Goal: Use online tool/utility: Utilize a website feature to perform a specific function

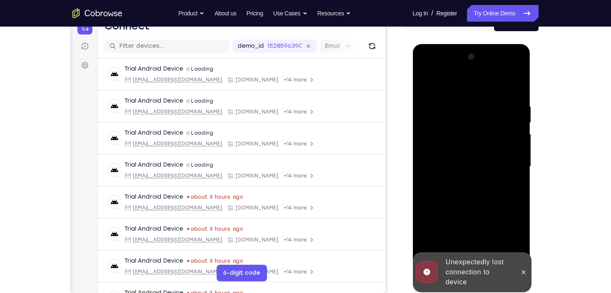
click at [526, 275] on icon at bounding box center [523, 272] width 7 height 7
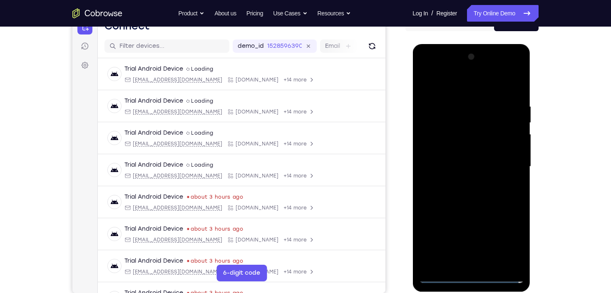
click at [464, 276] on div at bounding box center [471, 166] width 105 height 233
click at [508, 246] on div at bounding box center [471, 166] width 105 height 233
click at [445, 94] on div at bounding box center [471, 166] width 105 height 233
click at [506, 165] on div at bounding box center [471, 166] width 105 height 233
click at [458, 182] on div at bounding box center [471, 166] width 105 height 233
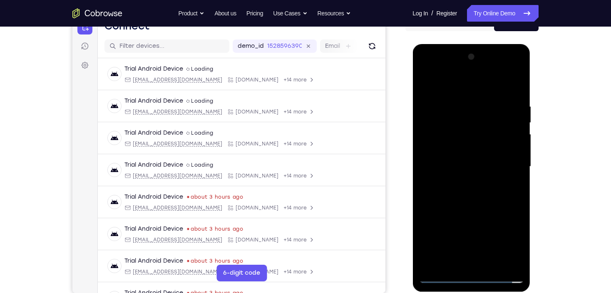
click at [457, 154] on div at bounding box center [471, 166] width 105 height 233
click at [499, 154] on div at bounding box center [471, 166] width 105 height 233
click at [467, 168] on div at bounding box center [471, 166] width 105 height 233
click at [477, 191] on div at bounding box center [471, 166] width 105 height 233
drag, startPoint x: 473, startPoint y: 136, endPoint x: 490, endPoint y: 286, distance: 150.3
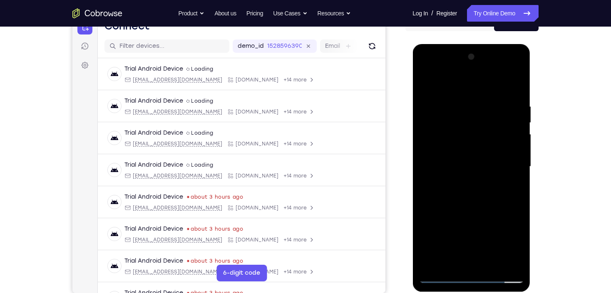
click at [490, 286] on div at bounding box center [471, 168] width 118 height 248
click at [474, 157] on div at bounding box center [471, 166] width 105 height 233
click at [456, 151] on div at bounding box center [471, 166] width 105 height 233
click at [477, 165] on div at bounding box center [471, 166] width 105 height 233
click at [478, 195] on div at bounding box center [471, 166] width 105 height 233
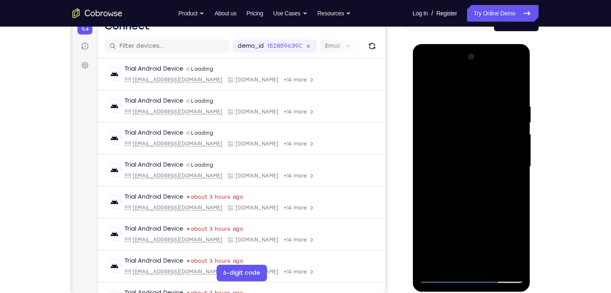
click at [471, 188] on div at bounding box center [471, 166] width 105 height 233
drag, startPoint x: 465, startPoint y: 196, endPoint x: 477, endPoint y: 116, distance: 80.0
click at [466, 195] on div at bounding box center [471, 166] width 105 height 233
drag, startPoint x: 473, startPoint y: 96, endPoint x: 483, endPoint y: 261, distance: 165.5
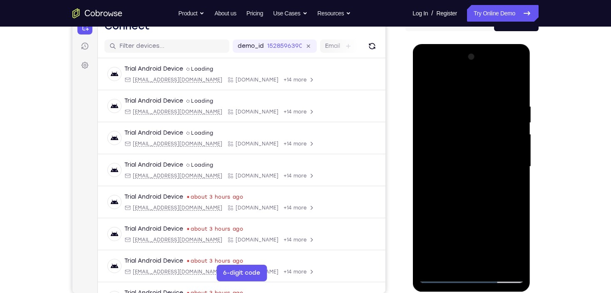
click at [483, 261] on div at bounding box center [471, 166] width 105 height 233
click at [515, 93] on div at bounding box center [471, 166] width 105 height 233
click at [461, 97] on div at bounding box center [471, 166] width 105 height 233
click at [508, 153] on div at bounding box center [471, 166] width 105 height 233
click at [512, 160] on div at bounding box center [471, 166] width 105 height 233
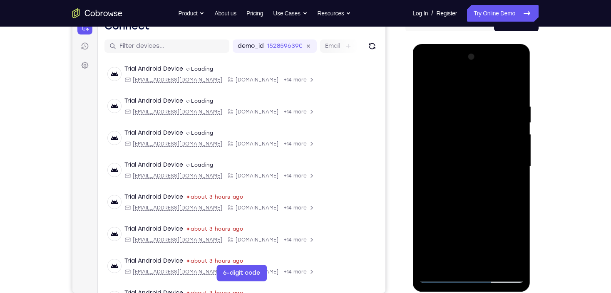
click at [512, 160] on div at bounding box center [471, 166] width 105 height 233
click at [504, 159] on div at bounding box center [471, 166] width 105 height 233
click at [509, 163] on div at bounding box center [471, 166] width 105 height 233
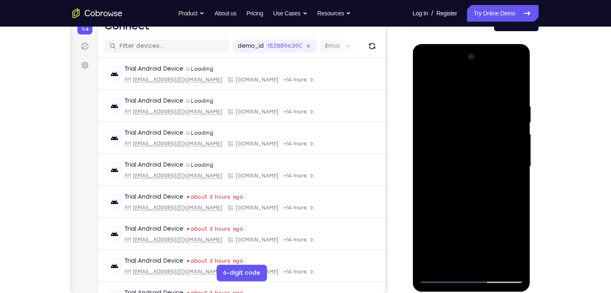
click at [509, 163] on div at bounding box center [471, 166] width 105 height 233
click at [514, 141] on div at bounding box center [471, 166] width 105 height 233
click at [515, 85] on div at bounding box center [471, 166] width 105 height 233
click at [494, 265] on div at bounding box center [471, 166] width 105 height 233
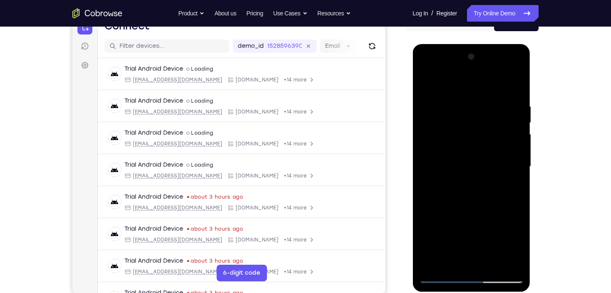
click at [474, 203] on div at bounding box center [471, 166] width 105 height 233
click at [473, 206] on div at bounding box center [471, 166] width 105 height 233
click at [471, 213] on div at bounding box center [471, 166] width 105 height 233
click at [483, 183] on div at bounding box center [471, 166] width 105 height 233
click at [470, 91] on div at bounding box center [471, 166] width 105 height 233
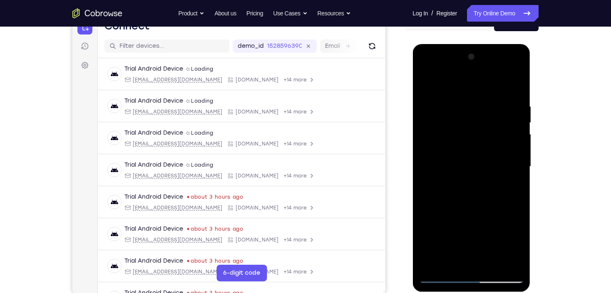
click at [433, 94] on div at bounding box center [471, 166] width 105 height 233
click at [423, 80] on div at bounding box center [471, 166] width 105 height 233
drag, startPoint x: 463, startPoint y: 97, endPoint x: 483, endPoint y: 265, distance: 169.3
click at [483, 265] on div at bounding box center [471, 166] width 105 height 233
click at [519, 198] on div at bounding box center [471, 166] width 105 height 233
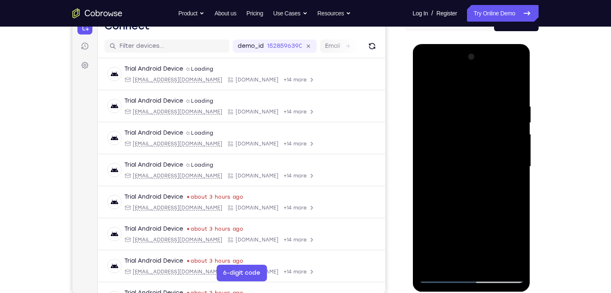
click at [454, 89] on div at bounding box center [471, 166] width 105 height 233
click at [500, 199] on div at bounding box center [471, 166] width 105 height 233
click at [511, 169] on div at bounding box center [471, 166] width 105 height 233
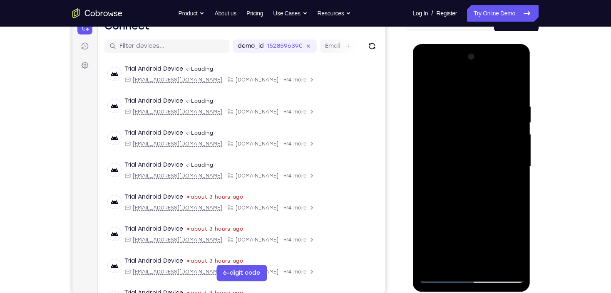
click at [511, 169] on div at bounding box center [471, 166] width 105 height 233
click at [510, 169] on div at bounding box center [471, 166] width 105 height 233
click at [510, 170] on div at bounding box center [471, 166] width 105 height 233
click at [509, 170] on div at bounding box center [471, 166] width 105 height 233
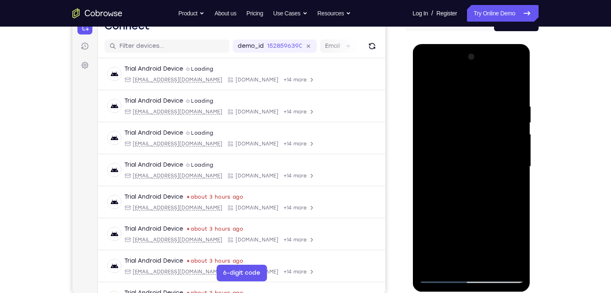
click at [509, 170] on div at bounding box center [471, 166] width 105 height 233
click at [511, 88] on div at bounding box center [471, 166] width 105 height 233
click at [517, 87] on div at bounding box center [471, 166] width 105 height 233
drag, startPoint x: 467, startPoint y: 128, endPoint x: 481, endPoint y: 231, distance: 104.6
click at [481, 231] on div at bounding box center [471, 166] width 105 height 233
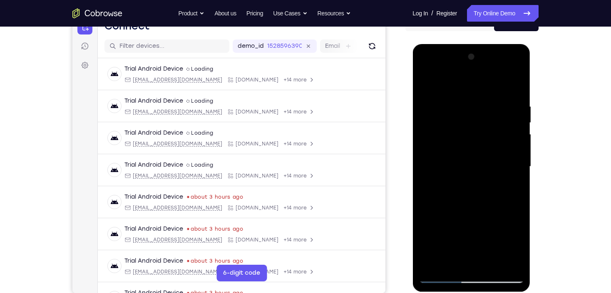
click at [448, 265] on div at bounding box center [471, 166] width 105 height 233
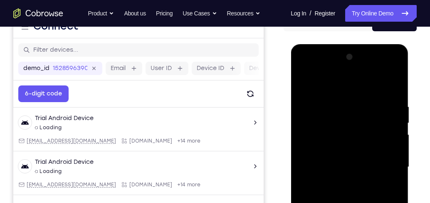
scroll to position [141, 0]
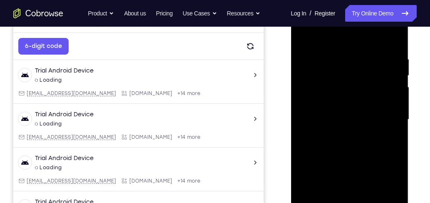
click at [323, 65] on div at bounding box center [349, 119] width 105 height 233
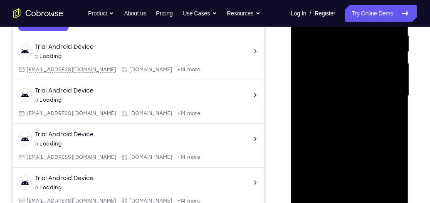
click at [395, 99] on div at bounding box center [349, 95] width 105 height 233
click at [394, 99] on div at bounding box center [349, 95] width 105 height 233
click at [396, 173] on div at bounding box center [349, 95] width 105 height 233
drag, startPoint x: 354, startPoint y: 112, endPoint x: 369, endPoint y: 70, distance: 44.1
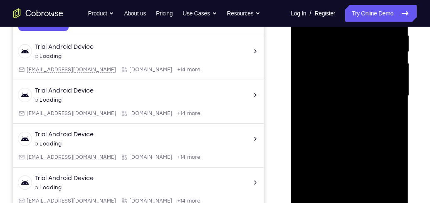
click at [369, 54] on div at bounding box center [349, 95] width 105 height 233
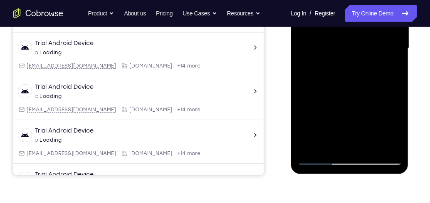
click at [372, 145] on div at bounding box center [349, 48] width 105 height 233
click at [373, 140] on div at bounding box center [349, 48] width 105 height 233
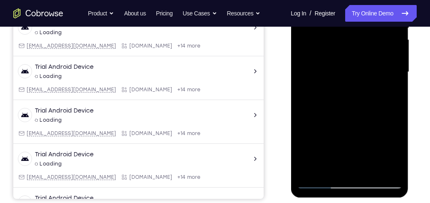
scroll to position [165, 0]
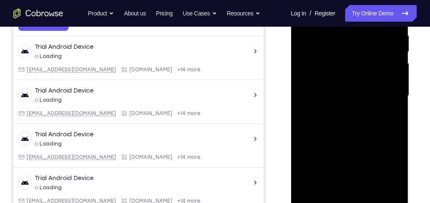
click at [395, 69] on div at bounding box center [349, 95] width 105 height 233
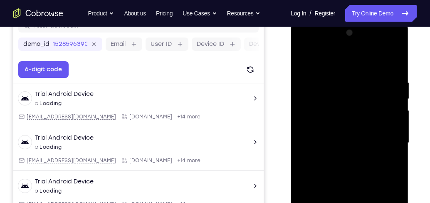
scroll to position [117, 0]
click at [307, 60] on div at bounding box center [349, 143] width 105 height 233
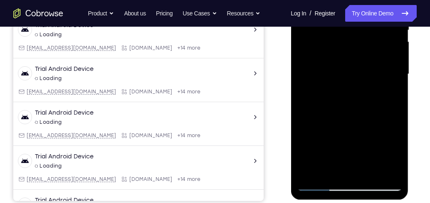
scroll to position [188, 0]
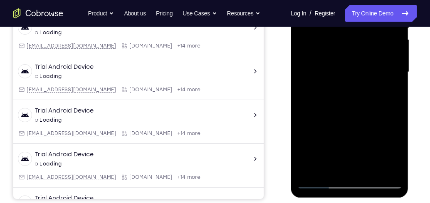
click at [391, 171] on div at bounding box center [349, 71] width 105 height 233
drag, startPoint x: 346, startPoint y: 137, endPoint x: 347, endPoint y: 42, distance: 94.9
click at [347, 42] on div at bounding box center [349, 71] width 105 height 233
click at [330, 169] on div at bounding box center [349, 71] width 105 height 233
click at [335, 171] on div at bounding box center [349, 71] width 105 height 233
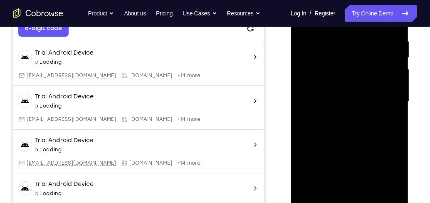
scroll to position [117, 0]
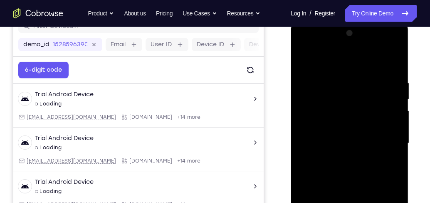
click at [343, 58] on div at bounding box center [349, 143] width 105 height 233
drag, startPoint x: 334, startPoint y: 144, endPoint x: 348, endPoint y: 84, distance: 61.1
click at [348, 84] on div at bounding box center [349, 143] width 105 height 233
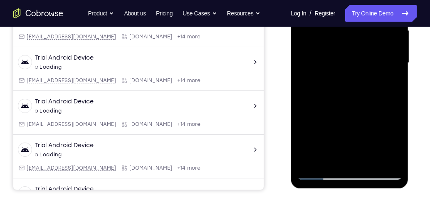
scroll to position [236, 0]
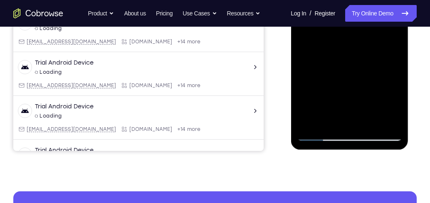
click at [322, 135] on div at bounding box center [349, 24] width 105 height 233
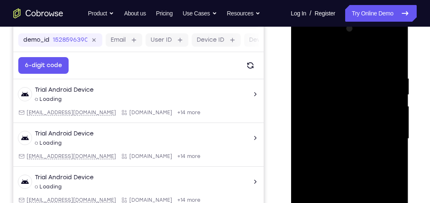
scroll to position [117, 0]
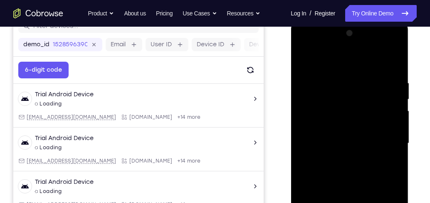
click at [335, 101] on div at bounding box center [349, 143] width 105 height 233
drag, startPoint x: 346, startPoint y: 86, endPoint x: 347, endPoint y: 136, distance: 49.9
click at [347, 136] on div at bounding box center [349, 143] width 105 height 233
click at [373, 118] on div at bounding box center [349, 143] width 105 height 233
click at [371, 117] on div at bounding box center [349, 143] width 105 height 233
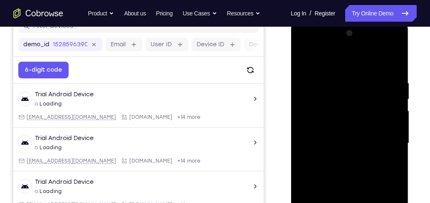
click at [325, 104] on div at bounding box center [349, 143] width 105 height 233
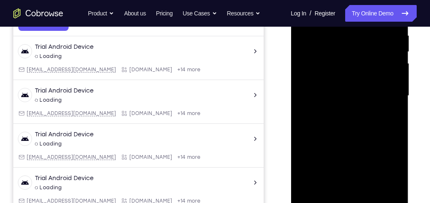
scroll to position [165, 0]
drag, startPoint x: 335, startPoint y: 115, endPoint x: 341, endPoint y: 72, distance: 43.7
click at [341, 72] on div at bounding box center [349, 95] width 105 height 233
drag, startPoint x: 332, startPoint y: 47, endPoint x: 327, endPoint y: 114, distance: 68.0
click at [327, 114] on div at bounding box center [349, 95] width 105 height 233
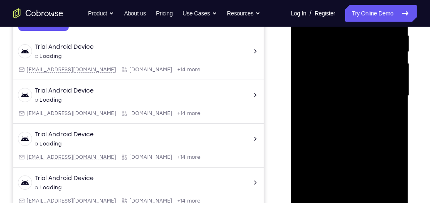
drag, startPoint x: 354, startPoint y: 144, endPoint x: 349, endPoint y: 60, distance: 83.3
click at [349, 61] on div at bounding box center [349, 95] width 105 height 233
drag, startPoint x: 343, startPoint y: 134, endPoint x: 348, endPoint y: 90, distance: 43.9
click at [348, 90] on div at bounding box center [349, 95] width 105 height 233
drag, startPoint x: 343, startPoint y: 154, endPoint x: 351, endPoint y: 72, distance: 82.3
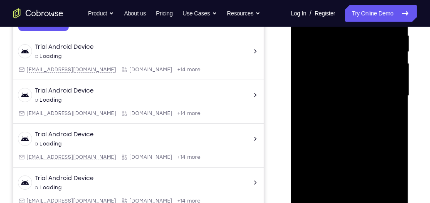
click at [351, 72] on div at bounding box center [349, 95] width 105 height 233
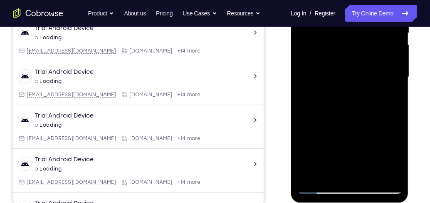
scroll to position [188, 0]
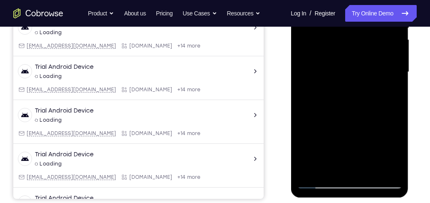
drag, startPoint x: 371, startPoint y: 100, endPoint x: 371, endPoint y: 59, distance: 40.4
click at [371, 60] on div at bounding box center [349, 71] width 105 height 233
click at [325, 108] on div at bounding box center [349, 71] width 105 height 233
click at [302, 86] on div at bounding box center [349, 71] width 105 height 233
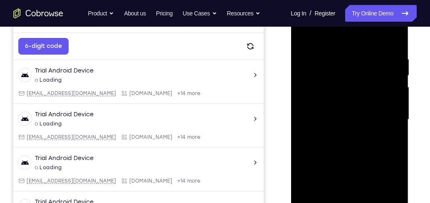
click at [322, 131] on div at bounding box center [349, 119] width 105 height 233
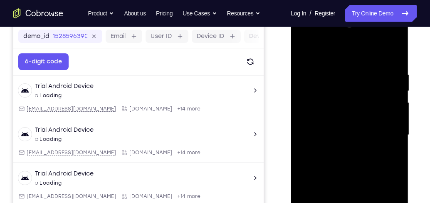
scroll to position [117, 0]
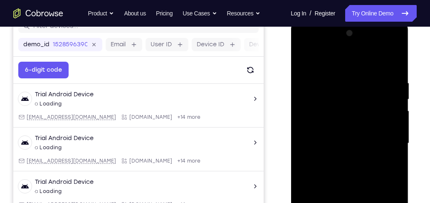
drag, startPoint x: 352, startPoint y: 120, endPoint x: 355, endPoint y: 64, distance: 55.8
click at [355, 64] on div at bounding box center [349, 143] width 105 height 233
drag, startPoint x: 338, startPoint y: 168, endPoint x: 344, endPoint y: 104, distance: 64.3
click at [343, 104] on div at bounding box center [349, 143] width 105 height 233
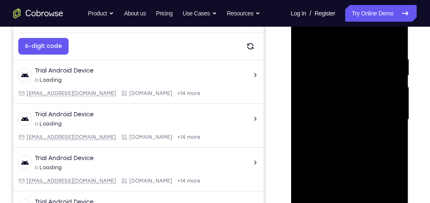
drag, startPoint x: 344, startPoint y: 163, endPoint x: 354, endPoint y: 66, distance: 97.5
click at [354, 67] on div at bounding box center [349, 119] width 105 height 233
click at [323, 54] on div at bounding box center [349, 119] width 105 height 233
click at [326, 121] on div at bounding box center [349, 119] width 105 height 233
click at [305, 34] on div at bounding box center [349, 119] width 105 height 233
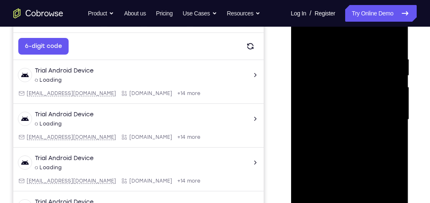
click at [305, 34] on div at bounding box center [349, 119] width 105 height 233
drag, startPoint x: 350, startPoint y: 48, endPoint x: 362, endPoint y: 132, distance: 84.4
click at [362, 132] on div at bounding box center [349, 119] width 105 height 233
drag, startPoint x: 367, startPoint y: 84, endPoint x: 361, endPoint y: 119, distance: 35.4
click at [361, 119] on div at bounding box center [349, 119] width 105 height 233
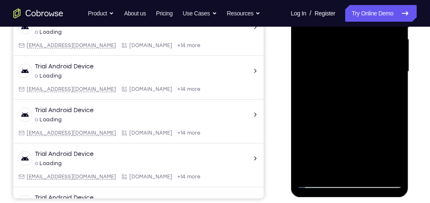
scroll to position [188, 0]
click at [384, 81] on div at bounding box center [349, 71] width 105 height 233
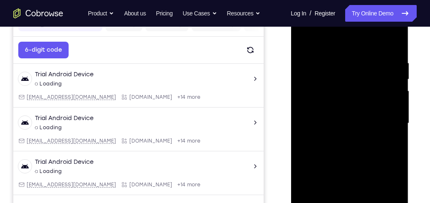
scroll to position [117, 0]
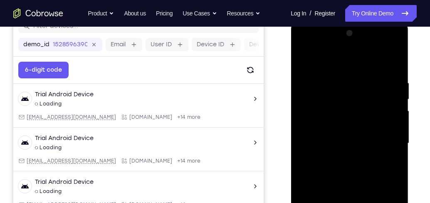
click at [347, 69] on div at bounding box center [349, 143] width 105 height 233
click at [391, 98] on div at bounding box center [349, 143] width 105 height 233
drag, startPoint x: 353, startPoint y: 126, endPoint x: 363, endPoint y: 84, distance: 43.5
click at [363, 84] on div at bounding box center [349, 143] width 105 height 233
drag, startPoint x: 363, startPoint y: 84, endPoint x: 355, endPoint y: 139, distance: 55.9
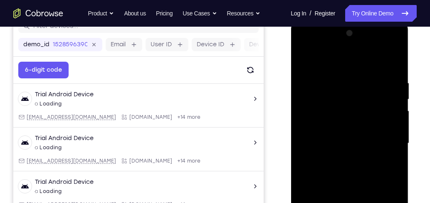
click at [355, 139] on div at bounding box center [349, 143] width 105 height 233
drag, startPoint x: 337, startPoint y: 82, endPoint x: 337, endPoint y: 143, distance: 61.2
click at [337, 143] on div at bounding box center [349, 143] width 105 height 233
click at [335, 72] on div at bounding box center [349, 143] width 105 height 233
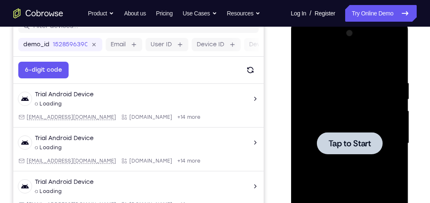
click at [340, 94] on div at bounding box center [349, 143] width 105 height 233
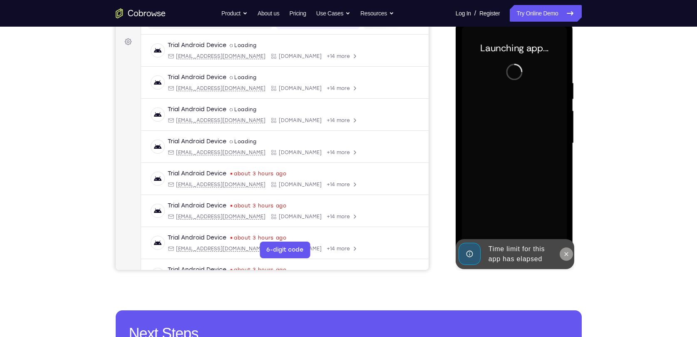
click at [568, 253] on icon at bounding box center [566, 253] width 7 height 7
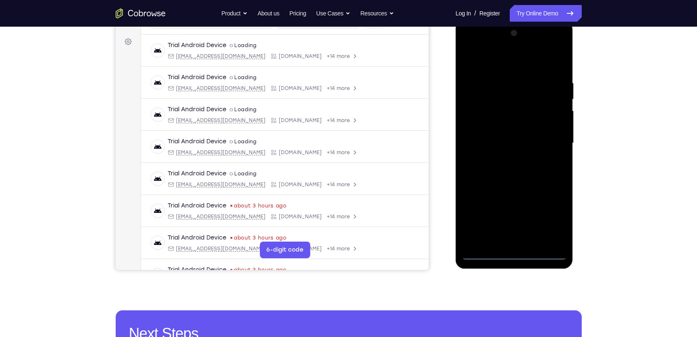
click at [514, 256] on div at bounding box center [514, 143] width 105 height 233
click at [558, 214] on div at bounding box center [514, 143] width 105 height 233
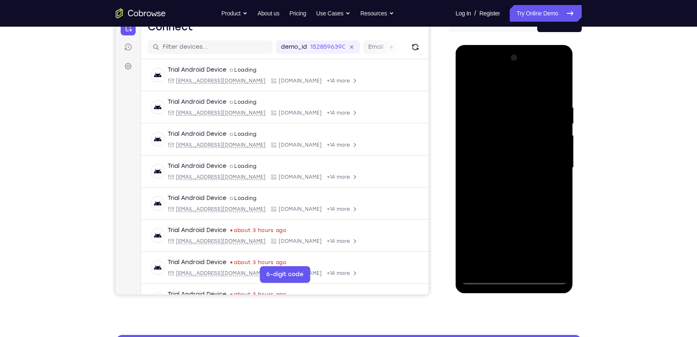
scroll to position [79, 0]
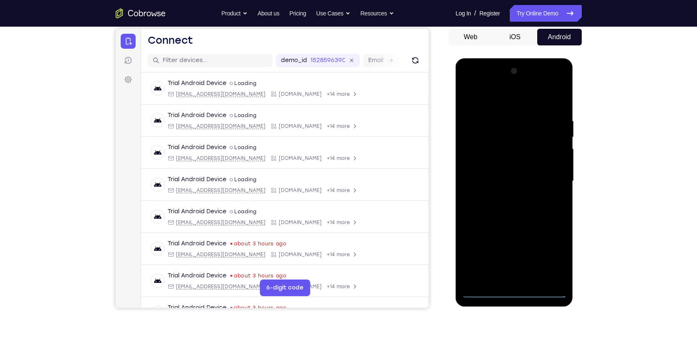
drag, startPoint x: 504, startPoint y: 91, endPoint x: 504, endPoint y: 100, distance: 8.7
click at [504, 100] on div at bounding box center [514, 180] width 105 height 233
click at [550, 175] on div at bounding box center [514, 180] width 105 height 233
click at [503, 278] on div at bounding box center [514, 180] width 105 height 233
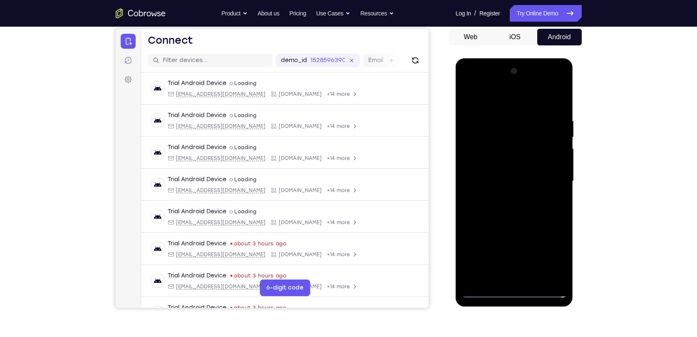
click at [483, 293] on div at bounding box center [514, 180] width 105 height 233
click at [520, 279] on div at bounding box center [514, 180] width 105 height 233
click at [520, 173] on div at bounding box center [514, 180] width 105 height 233
click at [498, 168] on div at bounding box center [514, 180] width 105 height 233
click at [493, 183] on div at bounding box center [514, 180] width 105 height 233
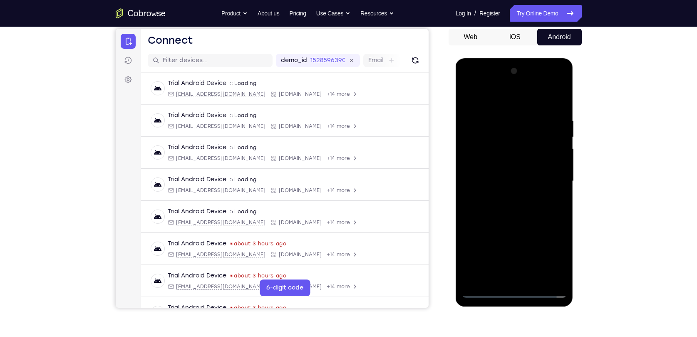
click at [506, 210] on div at bounding box center [514, 180] width 105 height 233
click at [517, 199] on div at bounding box center [514, 180] width 105 height 233
click at [516, 206] on div at bounding box center [514, 180] width 105 height 233
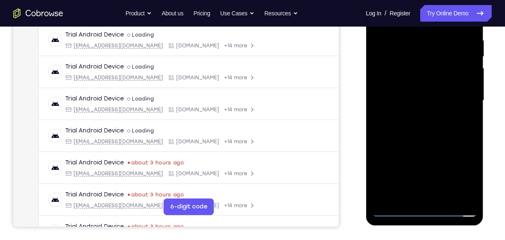
scroll to position [163, 0]
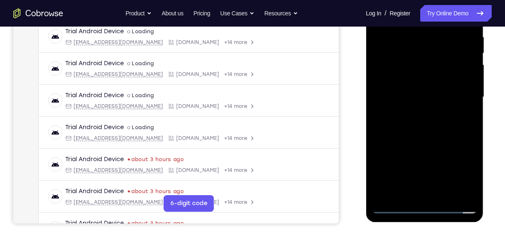
click at [421, 136] on div at bounding box center [424, 97] width 105 height 233
click at [407, 194] on div at bounding box center [424, 97] width 105 height 233
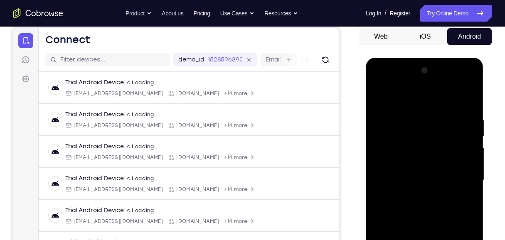
click at [426, 95] on div at bounding box center [424, 180] width 105 height 233
click at [413, 159] on div at bounding box center [424, 180] width 105 height 233
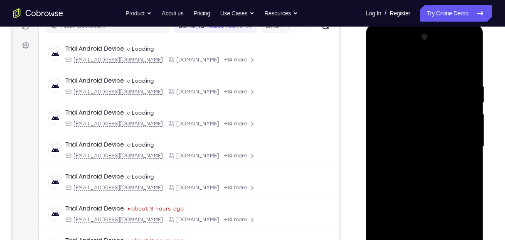
scroll to position [135, 0]
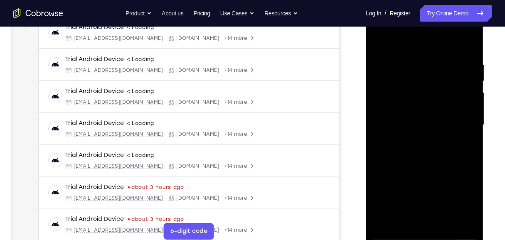
drag, startPoint x: 437, startPoint y: 182, endPoint x: 446, endPoint y: 94, distance: 88.3
click at [446, 94] on div at bounding box center [424, 125] width 105 height 233
click at [453, 78] on div at bounding box center [424, 125] width 105 height 233
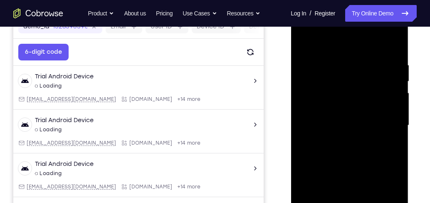
drag, startPoint x: 355, startPoint y: 124, endPoint x: 362, endPoint y: 83, distance: 41.4
click at [362, 83] on div at bounding box center [349, 125] width 105 height 233
click at [306, 42] on div at bounding box center [349, 125] width 105 height 233
drag, startPoint x: 375, startPoint y: 63, endPoint x: 369, endPoint y: 157, distance: 93.8
click at [369, 157] on div at bounding box center [349, 125] width 105 height 233
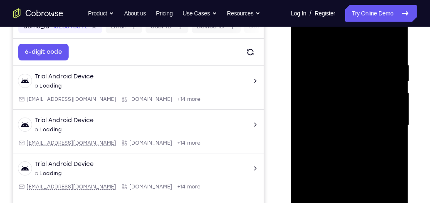
click at [385, 123] on div at bounding box center [349, 125] width 105 height 233
click at [331, 50] on div at bounding box center [349, 125] width 105 height 233
click at [386, 65] on div at bounding box center [349, 125] width 105 height 233
click at [345, 53] on div at bounding box center [349, 125] width 105 height 233
click at [386, 67] on div at bounding box center [349, 125] width 105 height 233
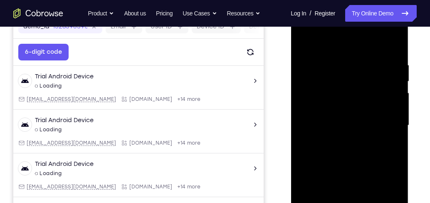
click at [333, 54] on div at bounding box center [349, 125] width 105 height 233
click at [393, 53] on div at bounding box center [349, 125] width 105 height 233
click at [335, 119] on div at bounding box center [349, 125] width 105 height 233
click at [359, 66] on div at bounding box center [349, 125] width 105 height 233
click at [305, 38] on div at bounding box center [349, 125] width 105 height 233
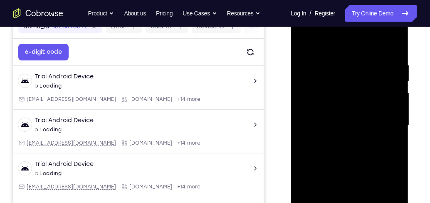
drag, startPoint x: 348, startPoint y: 168, endPoint x: 363, endPoint y: 71, distance: 98.0
click at [363, 71] on div at bounding box center [349, 125] width 105 height 233
drag, startPoint x: 347, startPoint y: 176, endPoint x: 360, endPoint y: 59, distance: 116.8
click at [360, 59] on div at bounding box center [349, 125] width 105 height 233
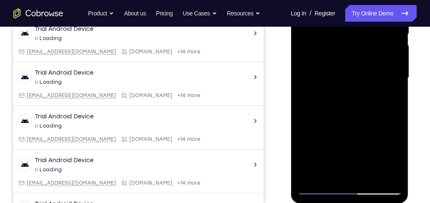
drag, startPoint x: 362, startPoint y: 92, endPoint x: 365, endPoint y: 44, distance: 48.8
click at [365, 50] on div at bounding box center [349, 77] width 105 height 233
drag, startPoint x: 358, startPoint y: 133, endPoint x: 358, endPoint y: 37, distance: 95.7
click at [358, 37] on div at bounding box center [349, 77] width 105 height 233
drag, startPoint x: 349, startPoint y: 159, endPoint x: 352, endPoint y: 37, distance: 121.5
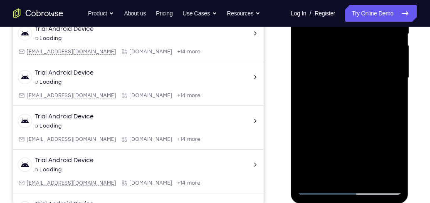
click at [352, 37] on div at bounding box center [349, 77] width 105 height 233
drag, startPoint x: 351, startPoint y: 149, endPoint x: 358, endPoint y: 43, distance: 105.5
click at [358, 44] on div at bounding box center [349, 77] width 105 height 233
drag, startPoint x: 336, startPoint y: 148, endPoint x: 359, endPoint y: 60, distance: 90.6
click at [359, 61] on div at bounding box center [349, 77] width 105 height 233
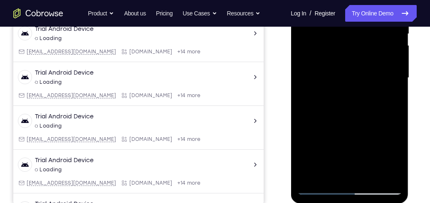
drag, startPoint x: 348, startPoint y: 163, endPoint x: 366, endPoint y: 39, distance: 125.3
click at [366, 39] on div at bounding box center [349, 77] width 105 height 233
drag, startPoint x: 350, startPoint y: 112, endPoint x: 359, endPoint y: 65, distance: 47.7
click at [359, 65] on div at bounding box center [349, 77] width 105 height 233
drag, startPoint x: 342, startPoint y: 158, endPoint x: 352, endPoint y: 73, distance: 85.5
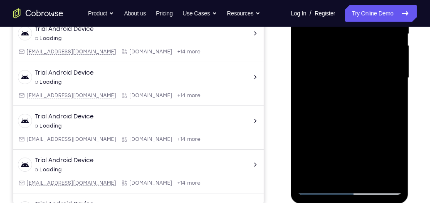
click at [352, 73] on div at bounding box center [349, 77] width 105 height 233
drag, startPoint x: 344, startPoint y: 154, endPoint x: 346, endPoint y: 82, distance: 71.6
click at [349, 92] on div at bounding box center [349, 77] width 105 height 233
drag, startPoint x: 334, startPoint y: 156, endPoint x: 347, endPoint y: 52, distance: 103.9
click at [347, 52] on div at bounding box center [349, 77] width 105 height 233
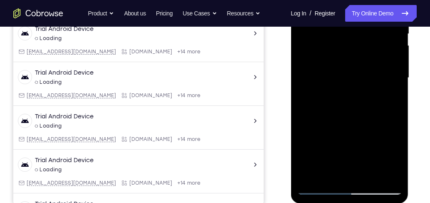
drag, startPoint x: 340, startPoint y: 152, endPoint x: 344, endPoint y: 60, distance: 92.1
click at [344, 60] on div at bounding box center [349, 77] width 105 height 233
drag, startPoint x: 353, startPoint y: 144, endPoint x: 357, endPoint y: 85, distance: 58.8
click at [357, 85] on div at bounding box center [349, 77] width 105 height 233
drag, startPoint x: 355, startPoint y: 52, endPoint x: 354, endPoint y: 125, distance: 73.6
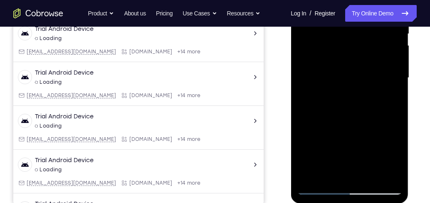
click at [354, 125] on div at bounding box center [349, 77] width 105 height 233
click at [389, 64] on div at bounding box center [349, 77] width 105 height 233
click at [368, 93] on div at bounding box center [349, 77] width 105 height 233
click at [386, 93] on div at bounding box center [349, 77] width 105 height 233
click at [385, 82] on div at bounding box center [349, 77] width 105 height 233
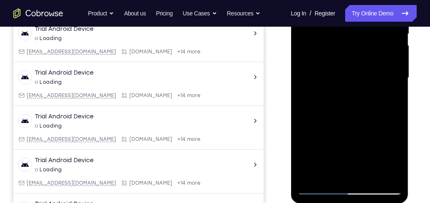
click at [365, 95] on div at bounding box center [349, 77] width 105 height 233
drag, startPoint x: 353, startPoint y: 160, endPoint x: 364, endPoint y: 60, distance: 100.0
click at [363, 62] on div at bounding box center [349, 77] width 105 height 233
drag, startPoint x: 381, startPoint y: 46, endPoint x: 380, endPoint y: 87, distance: 40.8
click at [380, 87] on div at bounding box center [349, 77] width 105 height 233
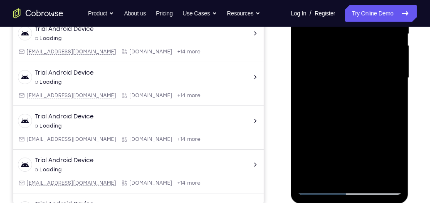
click at [391, 55] on div at bounding box center [349, 77] width 105 height 233
drag, startPoint x: 359, startPoint y: 158, endPoint x: 367, endPoint y: 70, distance: 88.9
click at [367, 70] on div at bounding box center [349, 77] width 105 height 233
drag, startPoint x: 349, startPoint y: 132, endPoint x: 347, endPoint y: 74, distance: 58.3
click at [347, 74] on div at bounding box center [349, 77] width 105 height 233
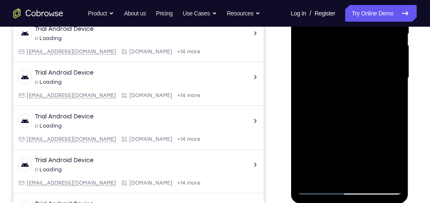
drag, startPoint x: 341, startPoint y: 150, endPoint x: 357, endPoint y: 67, distance: 84.6
click at [357, 67] on div at bounding box center [349, 77] width 105 height 233
drag, startPoint x: 333, startPoint y: 151, endPoint x: 345, endPoint y: 74, distance: 78.0
click at [345, 74] on div at bounding box center [349, 77] width 105 height 233
drag, startPoint x: 337, startPoint y: 154, endPoint x: 353, endPoint y: 78, distance: 77.1
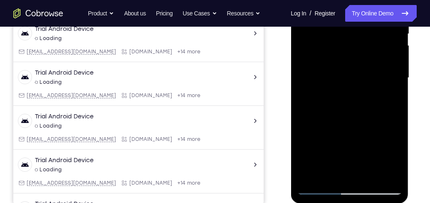
click at [353, 78] on div at bounding box center [349, 77] width 105 height 233
drag, startPoint x: 353, startPoint y: 138, endPoint x: 359, endPoint y: 71, distance: 67.3
click at [359, 71] on div at bounding box center [349, 77] width 105 height 233
click at [328, 176] on div at bounding box center [349, 77] width 105 height 233
drag, startPoint x: 336, startPoint y: 67, endPoint x: 332, endPoint y: 137, distance: 70.0
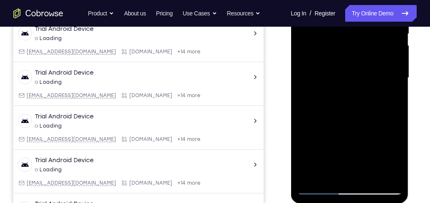
click at [332, 137] on div at bounding box center [349, 77] width 105 height 233
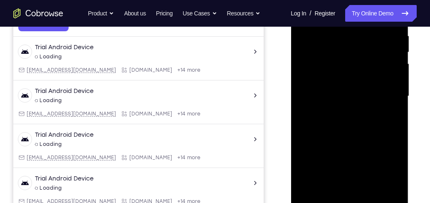
scroll to position [159, 0]
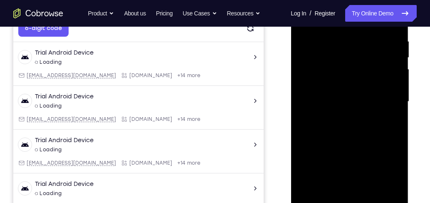
drag, startPoint x: 342, startPoint y: 57, endPoint x: 344, endPoint y: 141, distance: 84.9
click at [344, 141] on div at bounding box center [349, 101] width 105 height 233
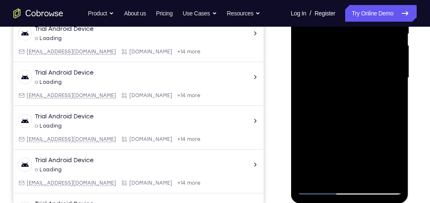
click at [371, 176] on div at bounding box center [349, 77] width 105 height 233
click at [345, 120] on div at bounding box center [349, 77] width 105 height 233
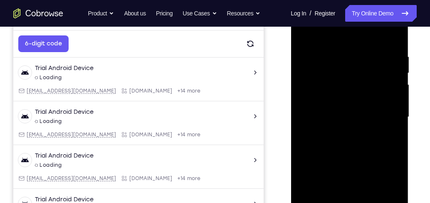
scroll to position [135, 0]
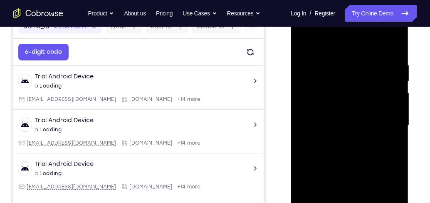
click at [307, 41] on div at bounding box center [349, 125] width 105 height 233
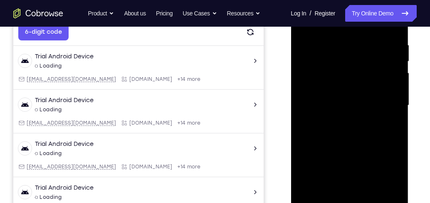
scroll to position [183, 0]
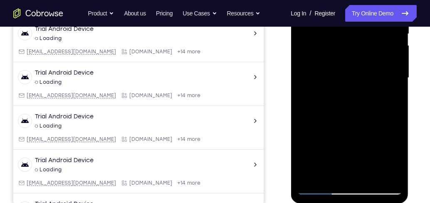
drag, startPoint x: 347, startPoint y: 58, endPoint x: 353, endPoint y: 151, distance: 93.0
click at [353, 151] on div at bounding box center [349, 77] width 105 height 233
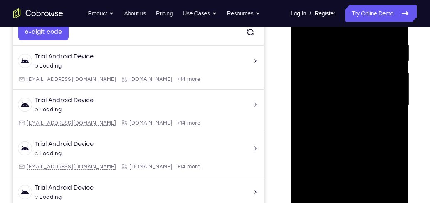
scroll to position [135, 0]
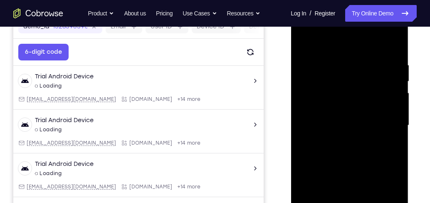
drag, startPoint x: 355, startPoint y: 64, endPoint x: 364, endPoint y: 174, distance: 111.0
click at [364, 174] on div at bounding box center [349, 125] width 105 height 233
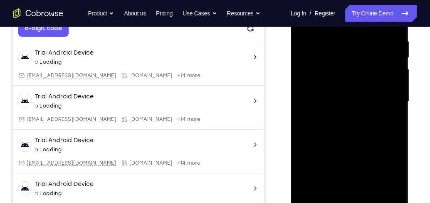
click at [329, 196] on div at bounding box center [349, 101] width 105 height 233
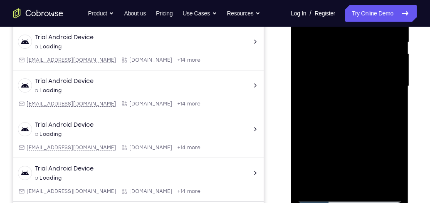
scroll to position [183, 0]
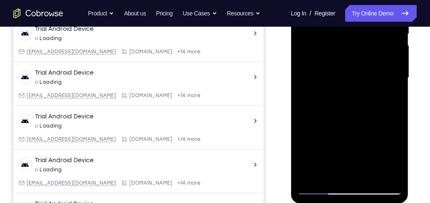
click at [398, 173] on div at bounding box center [349, 77] width 105 height 233
click at [335, 175] on div at bounding box center [349, 77] width 105 height 233
drag, startPoint x: 362, startPoint y: 76, endPoint x: 369, endPoint y: 42, distance: 34.9
click at [369, 42] on div at bounding box center [349, 77] width 105 height 233
click at [349, 62] on div at bounding box center [349, 77] width 105 height 233
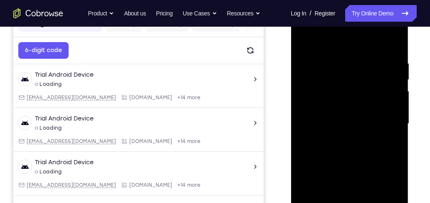
scroll to position [135, 0]
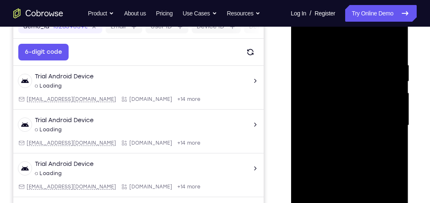
drag, startPoint x: 325, startPoint y: 58, endPoint x: 331, endPoint y: 160, distance: 102.1
click at [331, 160] on div at bounding box center [349, 125] width 105 height 233
drag, startPoint x: 336, startPoint y: 78, endPoint x: 339, endPoint y: 123, distance: 45.0
click at [339, 123] on div at bounding box center [349, 125] width 105 height 233
click at [319, 51] on div at bounding box center [349, 125] width 105 height 233
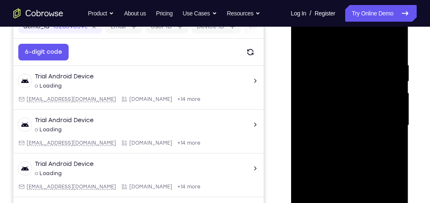
drag, startPoint x: 352, startPoint y: 144, endPoint x: 356, endPoint y: 88, distance: 56.3
click at [356, 88] on div at bounding box center [349, 125] width 105 height 233
click at [318, 109] on div at bounding box center [349, 125] width 105 height 233
drag, startPoint x: 335, startPoint y: 64, endPoint x: 336, endPoint y: 138, distance: 73.6
click at [336, 138] on div at bounding box center [349, 125] width 105 height 233
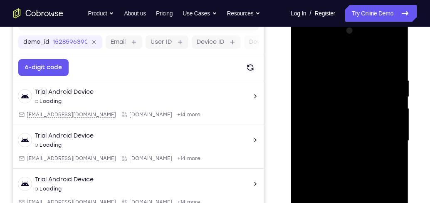
scroll to position [111, 0]
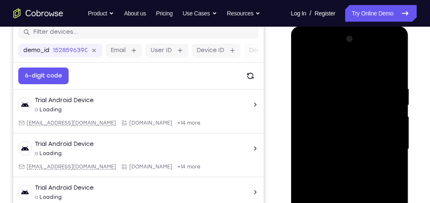
click at [303, 64] on div at bounding box center [349, 148] width 105 height 233
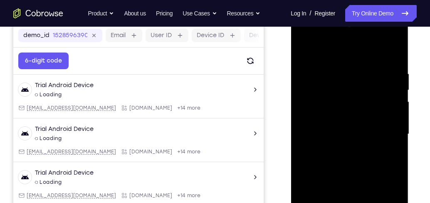
scroll to position [135, 0]
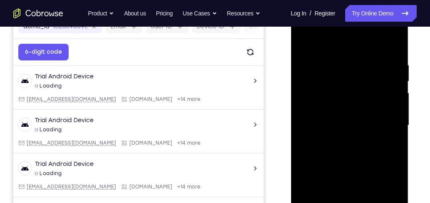
drag, startPoint x: 370, startPoint y: 184, endPoint x: 371, endPoint y: 100, distance: 83.6
click at [371, 101] on div at bounding box center [349, 125] width 105 height 233
drag, startPoint x: 357, startPoint y: 158, endPoint x: 357, endPoint y: 96, distance: 61.6
click at [357, 96] on div at bounding box center [349, 125] width 105 height 233
drag, startPoint x: 344, startPoint y: 162, endPoint x: 349, endPoint y: 82, distance: 80.4
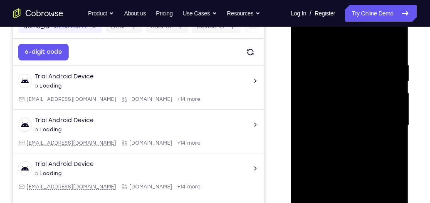
click at [349, 82] on div at bounding box center [349, 125] width 105 height 233
click at [349, 116] on div at bounding box center [349, 125] width 105 height 233
drag, startPoint x: 355, startPoint y: 64, endPoint x: 358, endPoint y: 134, distance: 70.3
click at [358, 134] on div at bounding box center [349, 125] width 105 height 233
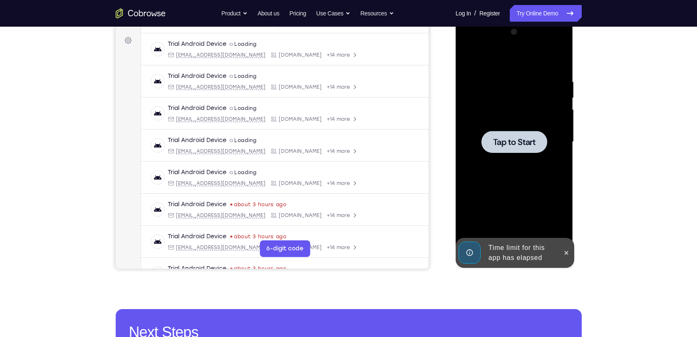
scroll to position [117, 0]
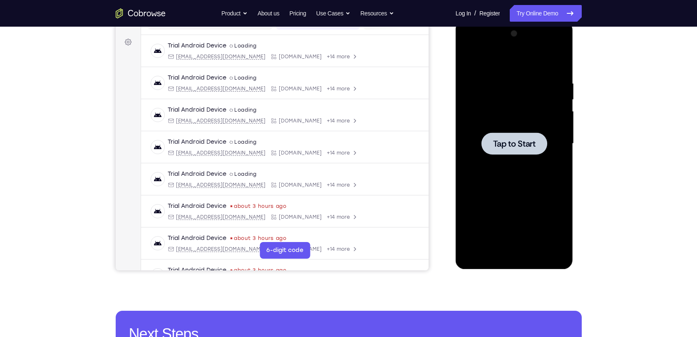
click at [539, 113] on div at bounding box center [514, 143] width 105 height 233
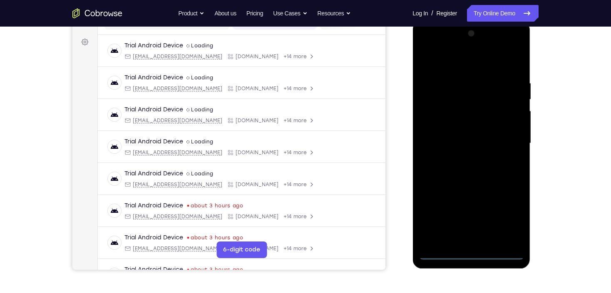
click at [472, 254] on div at bounding box center [471, 143] width 105 height 233
click at [510, 221] on div at bounding box center [471, 143] width 105 height 233
click at [468, 65] on div at bounding box center [471, 143] width 105 height 233
click at [508, 138] on div at bounding box center [471, 143] width 105 height 233
click at [462, 158] on div at bounding box center [471, 143] width 105 height 233
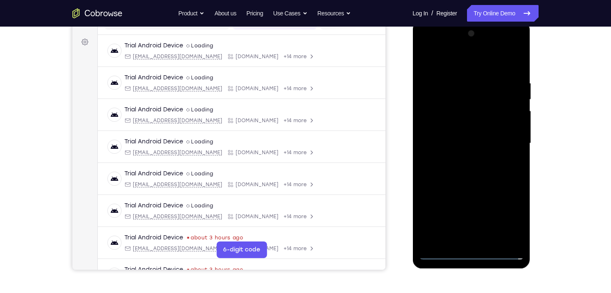
click at [464, 130] on div at bounding box center [471, 143] width 105 height 233
click at [461, 120] on div at bounding box center [471, 143] width 105 height 233
click at [461, 145] on div at bounding box center [471, 143] width 105 height 233
click at [459, 171] on div at bounding box center [471, 143] width 105 height 233
click at [473, 169] on div at bounding box center [471, 143] width 105 height 233
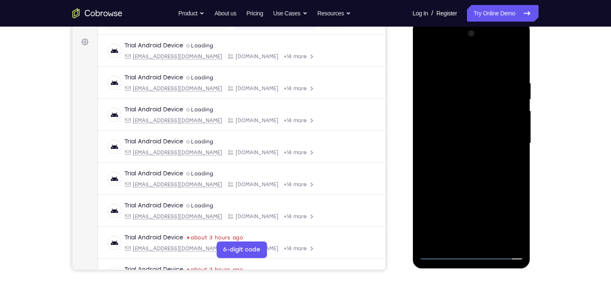
click at [473, 167] on div at bounding box center [471, 143] width 105 height 233
click at [473, 168] on div at bounding box center [471, 143] width 105 height 233
click at [485, 172] on div at bounding box center [471, 143] width 105 height 233
drag, startPoint x: 472, startPoint y: 106, endPoint x: 450, endPoint y: 240, distance: 135.0
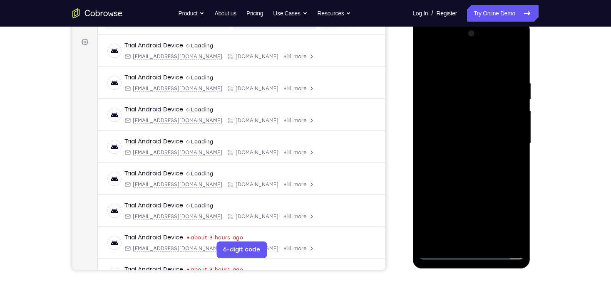
click at [450, 240] on div at bounding box center [471, 143] width 105 height 233
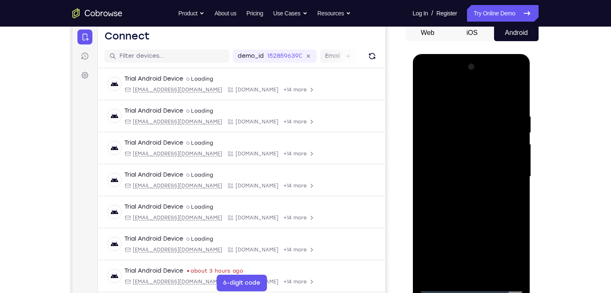
click at [475, 170] on div at bounding box center [471, 176] width 105 height 233
click at [471, 158] on div at bounding box center [471, 176] width 105 height 233
click at [454, 177] on div at bounding box center [471, 176] width 105 height 233
click at [468, 205] on div at bounding box center [471, 176] width 105 height 233
click at [468, 206] on div at bounding box center [471, 176] width 105 height 233
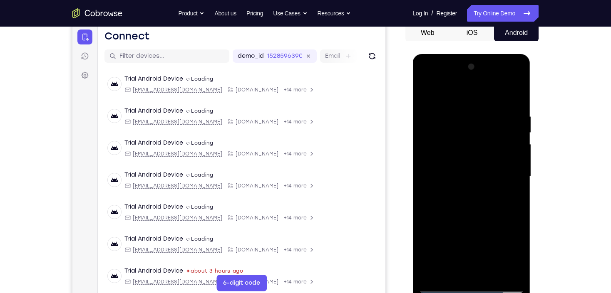
click at [468, 206] on div at bounding box center [471, 176] width 105 height 233
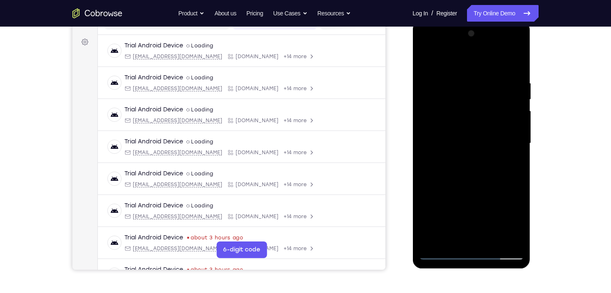
click at [516, 68] on div at bounding box center [471, 143] width 105 height 233
click at [516, 166] on div at bounding box center [471, 143] width 105 height 233
click at [494, 240] on div at bounding box center [471, 143] width 105 height 233
click at [474, 186] on div at bounding box center [471, 143] width 105 height 233
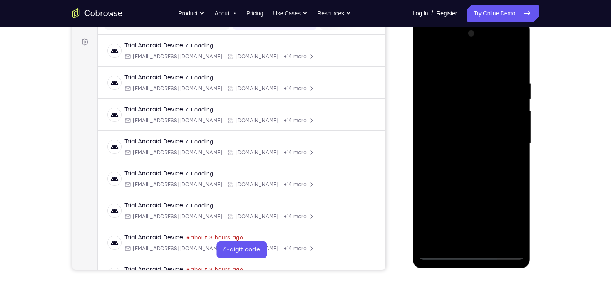
click at [428, 62] on div at bounding box center [471, 143] width 105 height 233
click at [521, 163] on div at bounding box center [471, 143] width 105 height 233
click at [424, 223] on div at bounding box center [471, 143] width 105 height 233
click at [424, 102] on div at bounding box center [471, 143] width 105 height 233
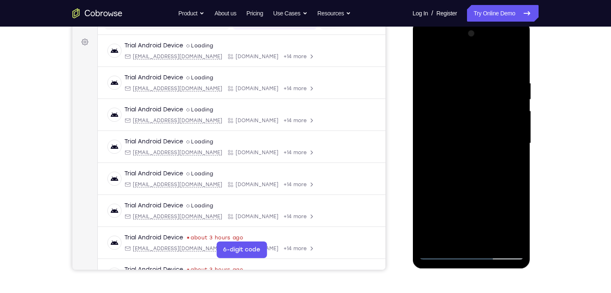
click at [435, 102] on div at bounding box center [471, 143] width 105 height 233
click at [506, 155] on div at bounding box center [471, 143] width 105 height 233
click at [455, 240] on div at bounding box center [471, 143] width 105 height 233
click at [459, 60] on div at bounding box center [471, 143] width 105 height 233
click at [455, 76] on div at bounding box center [471, 143] width 105 height 233
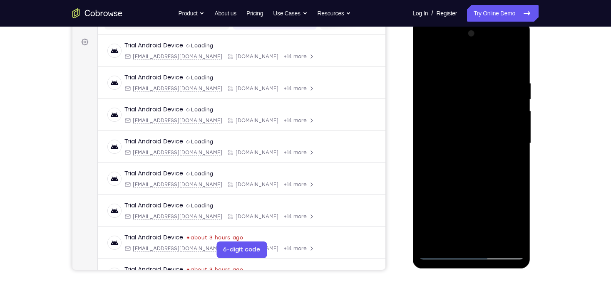
click at [490, 88] on div at bounding box center [471, 143] width 105 height 233
click at [422, 60] on div at bounding box center [471, 143] width 105 height 233
drag, startPoint x: 475, startPoint y: 172, endPoint x: 475, endPoint y: 135, distance: 37.4
click at [475, 135] on div at bounding box center [471, 143] width 105 height 233
click at [465, 70] on div at bounding box center [471, 143] width 105 height 233
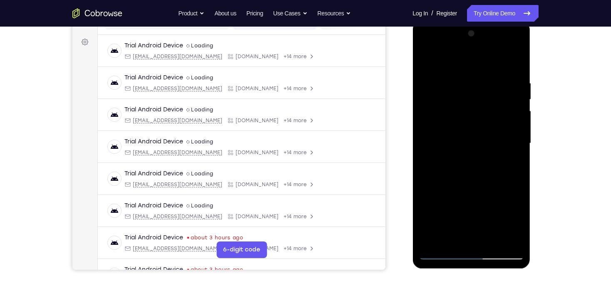
click at [438, 68] on div at bounding box center [471, 143] width 105 height 233
click at [429, 62] on div at bounding box center [471, 143] width 105 height 233
click at [450, 243] on div at bounding box center [471, 143] width 105 height 233
click at [449, 60] on div at bounding box center [471, 143] width 105 height 233
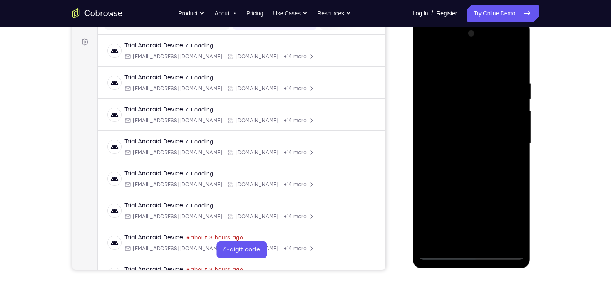
click at [462, 135] on div at bounding box center [471, 143] width 105 height 233
click at [505, 173] on div at bounding box center [471, 143] width 105 height 233
drag, startPoint x: 467, startPoint y: 185, endPoint x: 477, endPoint y: 109, distance: 76.8
click at [477, 109] on div at bounding box center [471, 143] width 105 height 233
drag, startPoint x: 482, startPoint y: 213, endPoint x: 489, endPoint y: 113, distance: 100.1
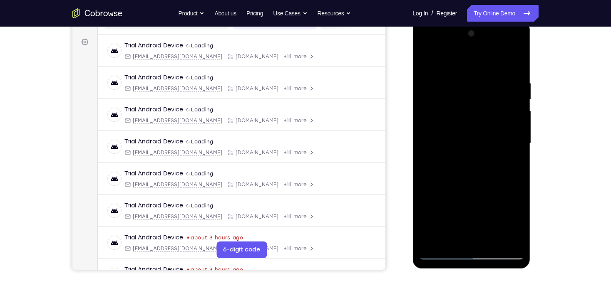
click at [489, 113] on div at bounding box center [471, 143] width 105 height 233
drag, startPoint x: 486, startPoint y: 190, endPoint x: 489, endPoint y: 96, distance: 93.6
click at [489, 96] on div at bounding box center [471, 143] width 105 height 233
click at [451, 196] on div at bounding box center [471, 143] width 105 height 233
drag, startPoint x: 479, startPoint y: 94, endPoint x: 477, endPoint y: 173, distance: 78.7
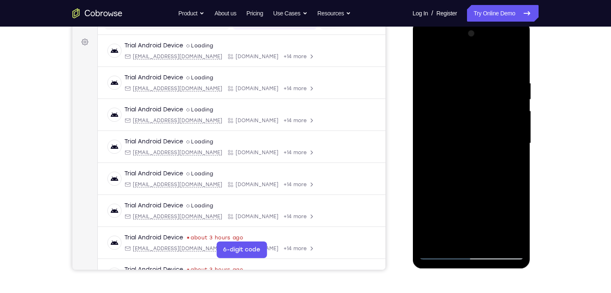
click at [477, 173] on div at bounding box center [471, 143] width 105 height 233
click at [477, 86] on div at bounding box center [471, 143] width 105 height 233
drag, startPoint x: 461, startPoint y: 196, endPoint x: 473, endPoint y: 77, distance: 120.1
click at [473, 77] on div at bounding box center [471, 143] width 105 height 233
drag, startPoint x: 488, startPoint y: 206, endPoint x: 493, endPoint y: 113, distance: 93.4
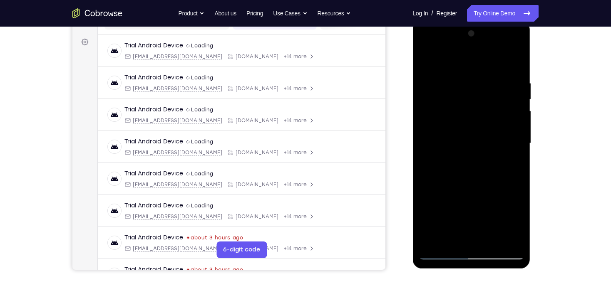
click at [493, 114] on div at bounding box center [471, 143] width 105 height 233
click at [521, 231] on div at bounding box center [471, 143] width 105 height 233
click at [489, 222] on div at bounding box center [471, 143] width 105 height 233
click at [444, 223] on div at bounding box center [471, 143] width 105 height 233
drag, startPoint x: 469, startPoint y: 89, endPoint x: 487, endPoint y: 215, distance: 127.3
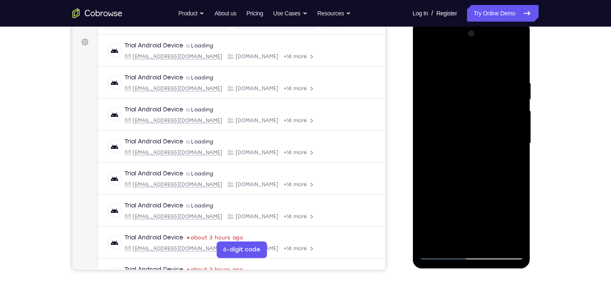
click at [487, 214] on div at bounding box center [471, 143] width 105 height 233
click at [486, 161] on div at bounding box center [471, 143] width 105 height 233
click at [481, 184] on div at bounding box center [471, 143] width 105 height 233
click at [486, 125] on div at bounding box center [471, 143] width 105 height 233
drag, startPoint x: 492, startPoint y: 216, endPoint x: 500, endPoint y: 100, distance: 116.7
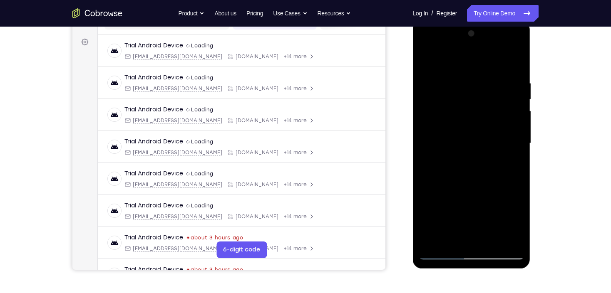
click at [500, 100] on div at bounding box center [471, 143] width 105 height 233
click at [509, 125] on div at bounding box center [471, 143] width 105 height 233
drag, startPoint x: 468, startPoint y: 76, endPoint x: 480, endPoint y: 195, distance: 119.1
click at [480, 195] on div at bounding box center [471, 143] width 105 height 233
click at [426, 59] on div at bounding box center [471, 143] width 105 height 233
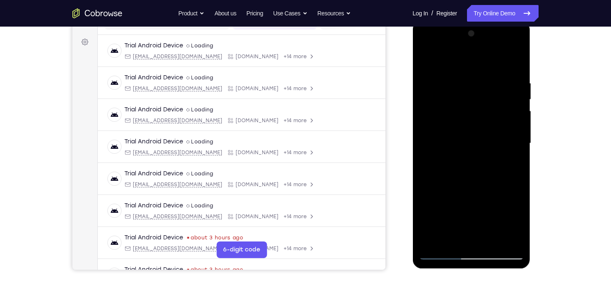
click at [456, 84] on div at bounding box center [471, 143] width 105 height 233
click at [433, 240] on div at bounding box center [471, 143] width 105 height 233
click at [435, 238] on div at bounding box center [471, 143] width 105 height 233
click at [436, 241] on div at bounding box center [471, 143] width 105 height 233
click at [434, 241] on div at bounding box center [471, 143] width 105 height 233
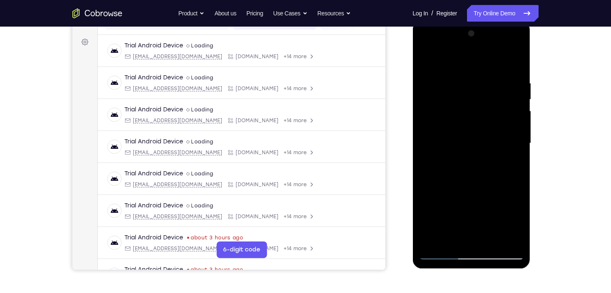
drag, startPoint x: 475, startPoint y: 73, endPoint x: 474, endPoint y: 174, distance: 101.1
click at [474, 174] on div at bounding box center [471, 143] width 105 height 233
drag, startPoint x: 476, startPoint y: 80, endPoint x: 472, endPoint y: 192, distance: 111.6
click at [472, 192] on div at bounding box center [471, 143] width 105 height 233
drag, startPoint x: 468, startPoint y: 69, endPoint x: 474, endPoint y: 208, distance: 138.7
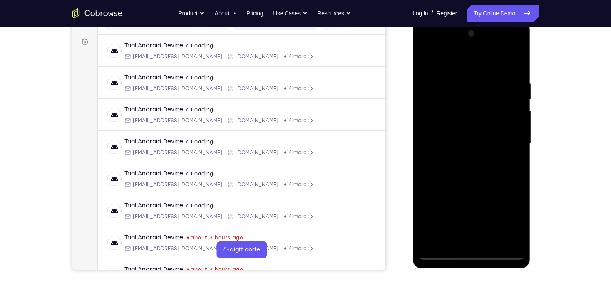
click at [474, 208] on div at bounding box center [471, 143] width 105 height 233
click at [518, 176] on div at bounding box center [471, 143] width 105 height 233
click at [517, 176] on div at bounding box center [471, 143] width 105 height 233
click at [510, 82] on div at bounding box center [471, 143] width 105 height 233
click at [509, 133] on div at bounding box center [471, 143] width 105 height 233
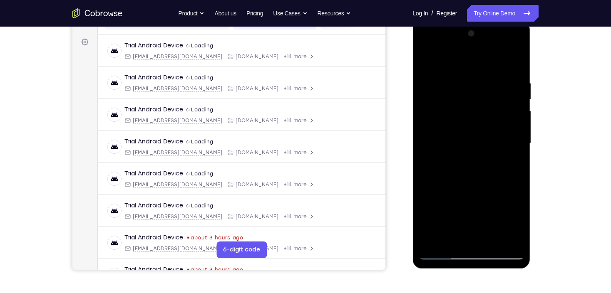
click at [509, 133] on div at bounding box center [471, 143] width 105 height 233
click at [509, 114] on div at bounding box center [471, 143] width 105 height 233
click at [514, 66] on div at bounding box center [471, 143] width 105 height 233
